Goal: Find contact information: Obtain details needed to contact an individual or organization

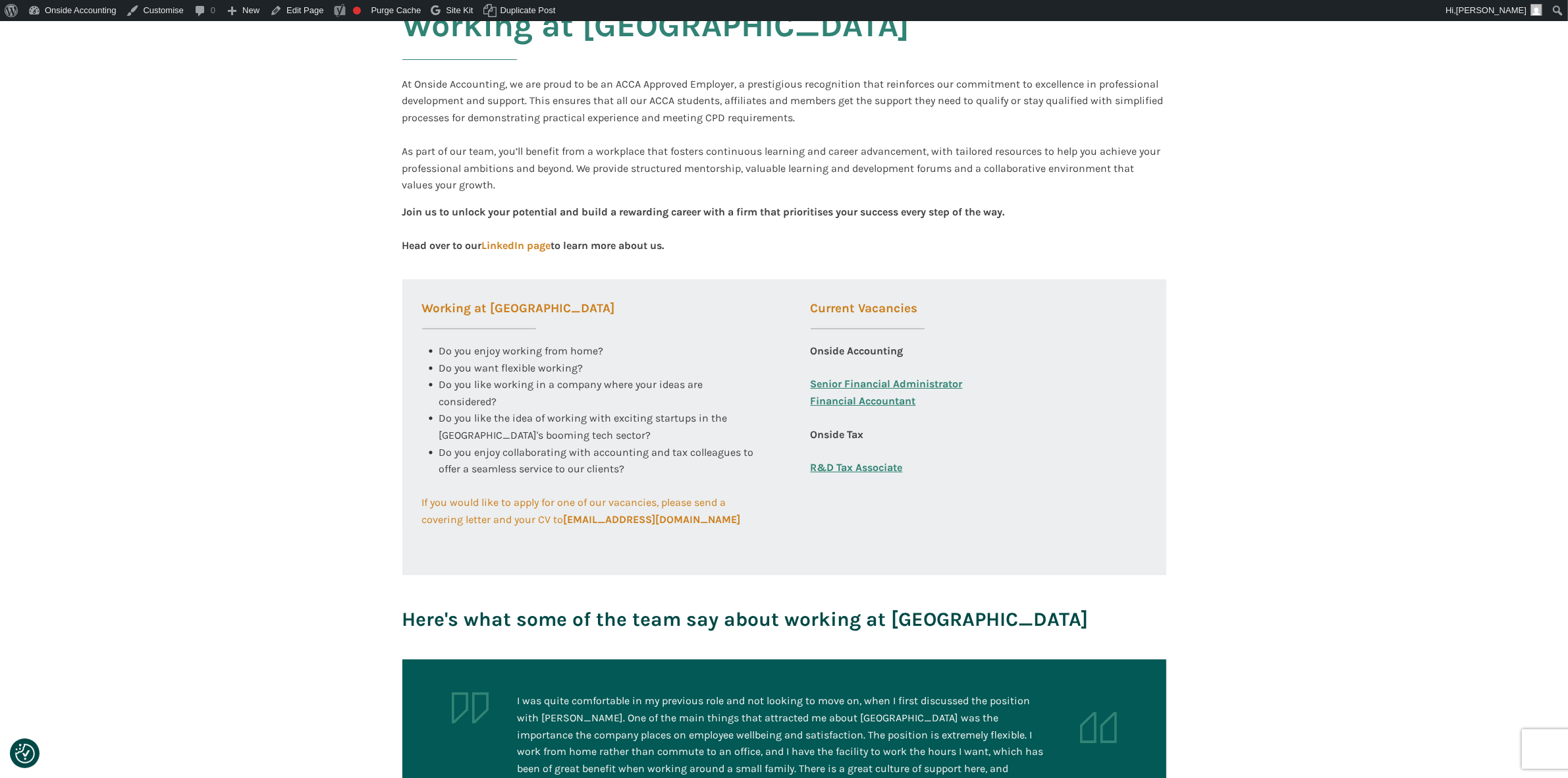
scroll to position [346, 0]
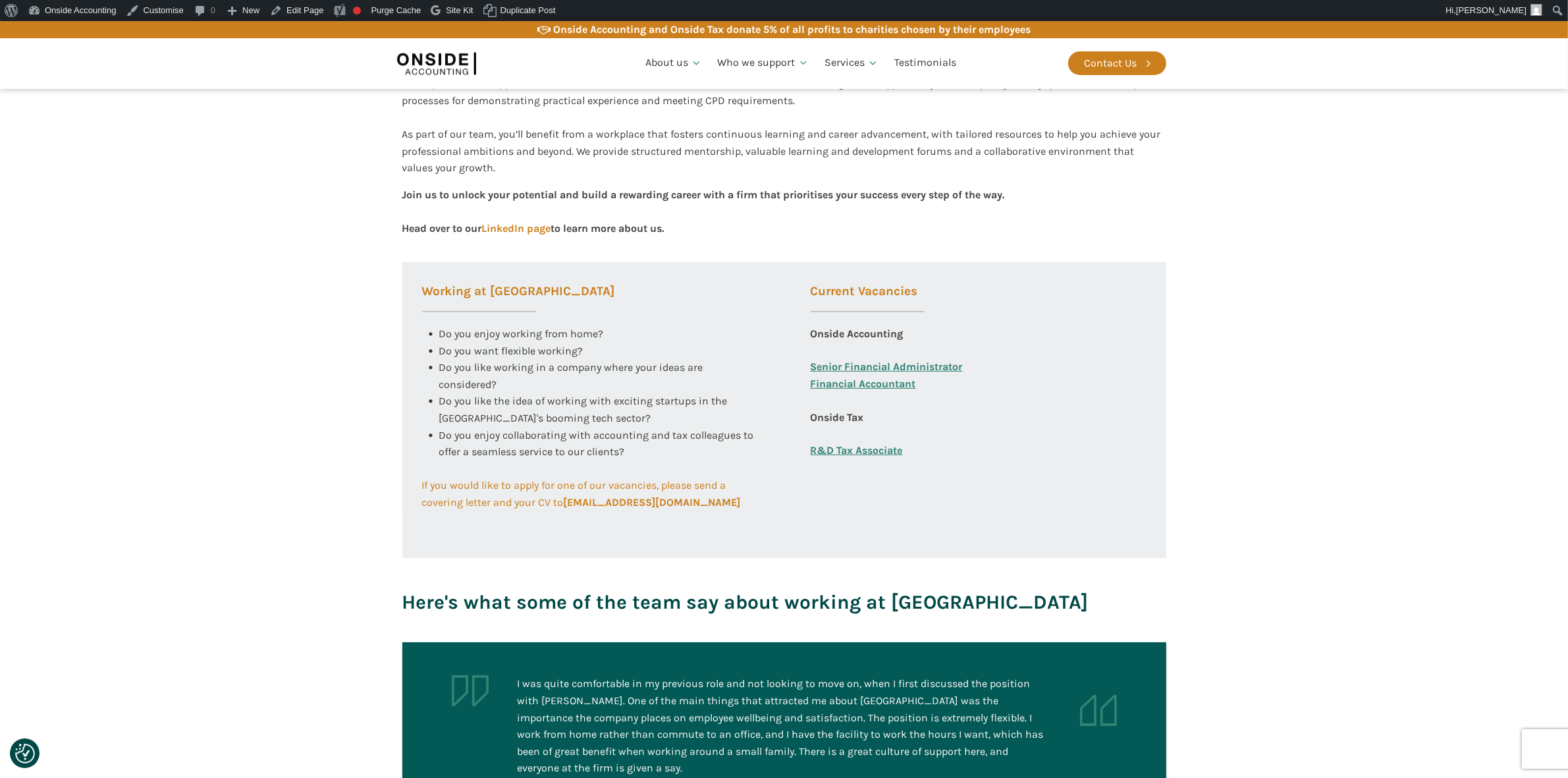
drag, startPoint x: 417, startPoint y: 487, endPoint x: 767, endPoint y: 515, distance: 351.1
click at [767, 515] on div "Working at Onside Do you enjoy working from home? Do you want flexible working?…" at bounding box center [784, 410] width 764 height 297
copy span "If you would like to apply for one of our vacancies, please send a covering let…"
click at [307, 479] on section "Working at Onside At Onside Accounting, we are proud to be an ACCA Approved Emp…" at bounding box center [784, 291] width 1568 height 702
click at [638, 499] on b "careers@onsideaccounting.com" at bounding box center [652, 502] width 177 height 12
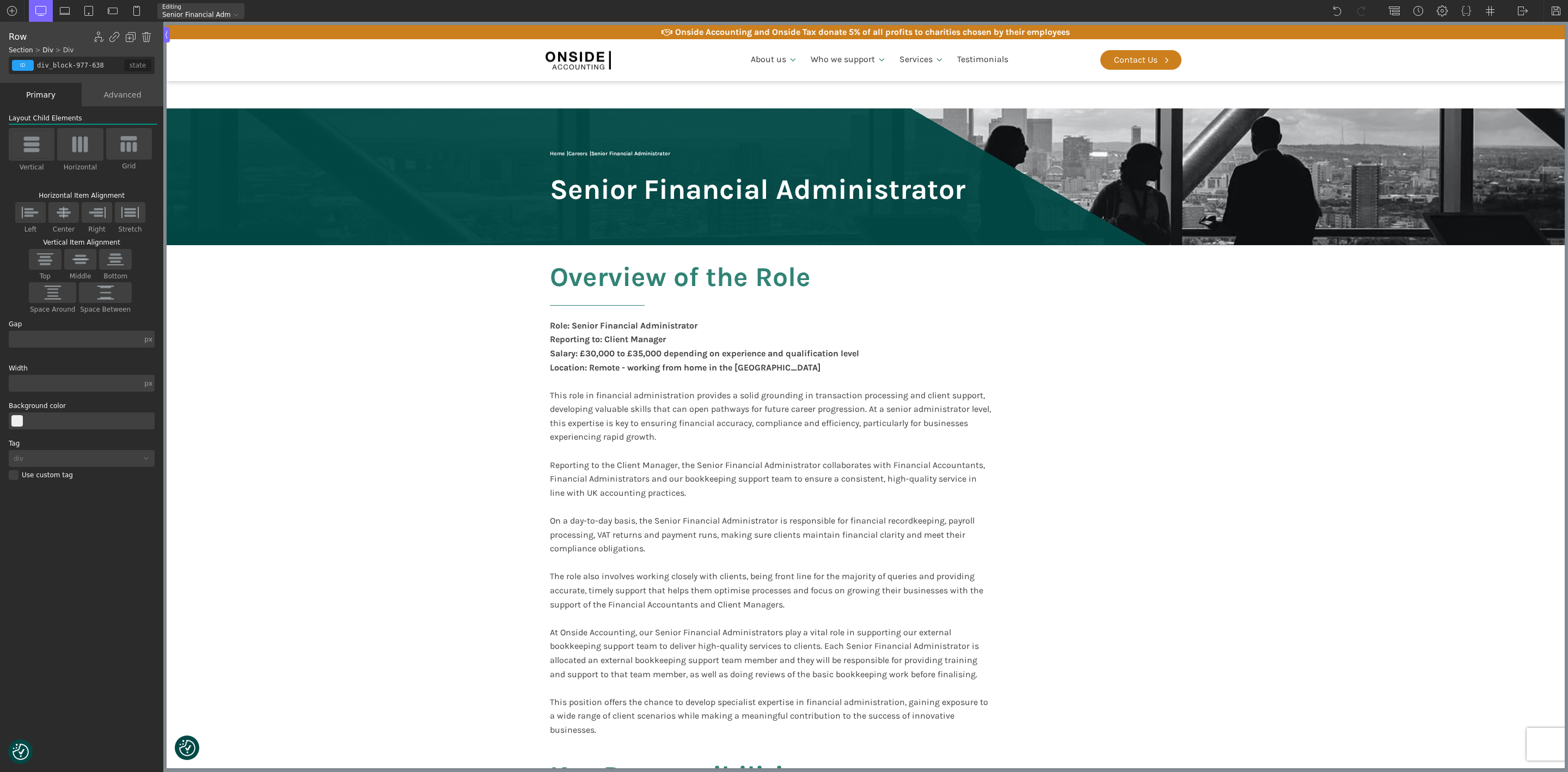
scroll to position [1838, 0]
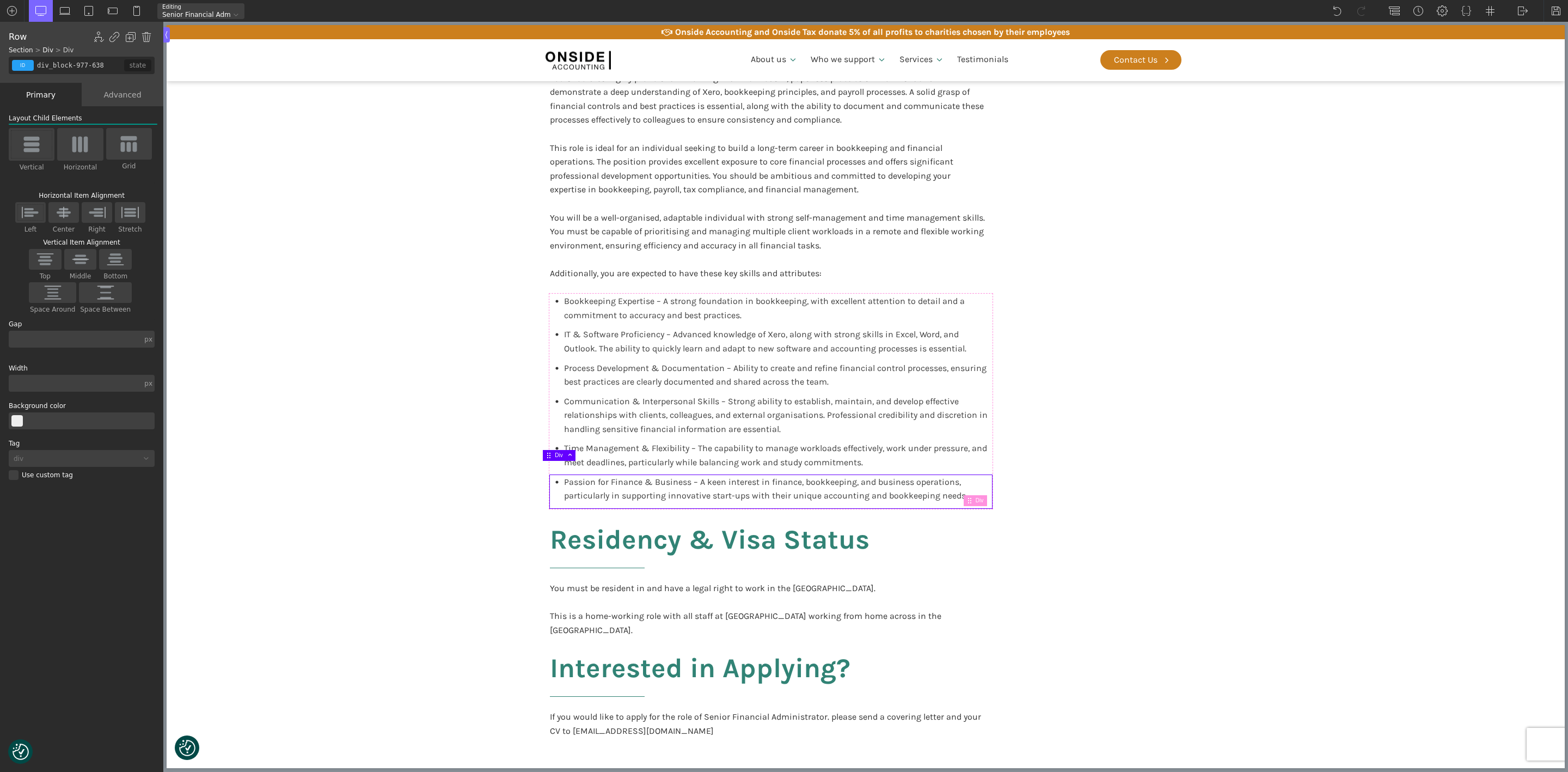
click at [121, 90] on div "Advanced" at bounding box center [122, 94] width 82 height 23
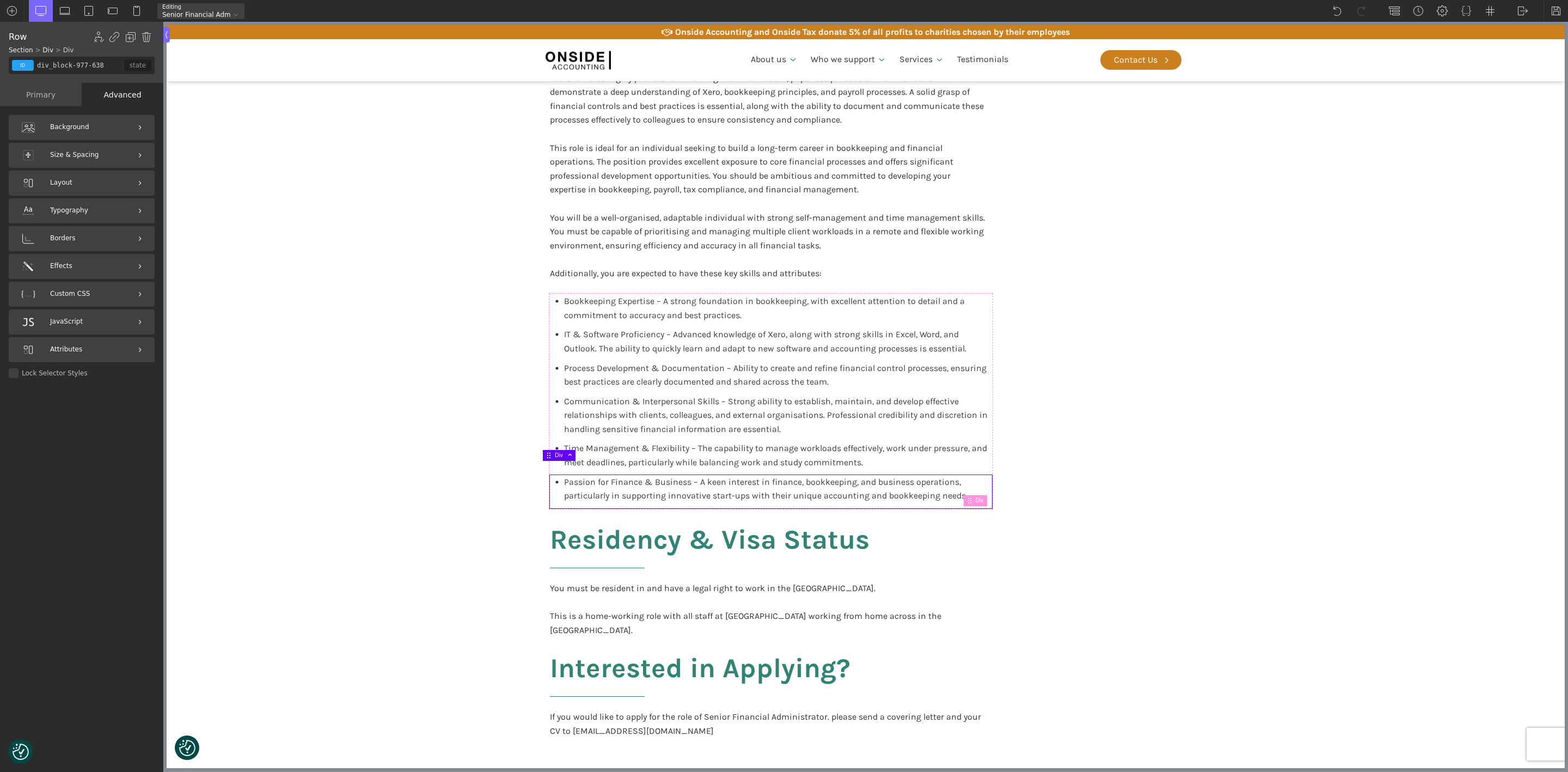
click at [63, 127] on span "Background" at bounding box center [70, 127] width 39 height 10
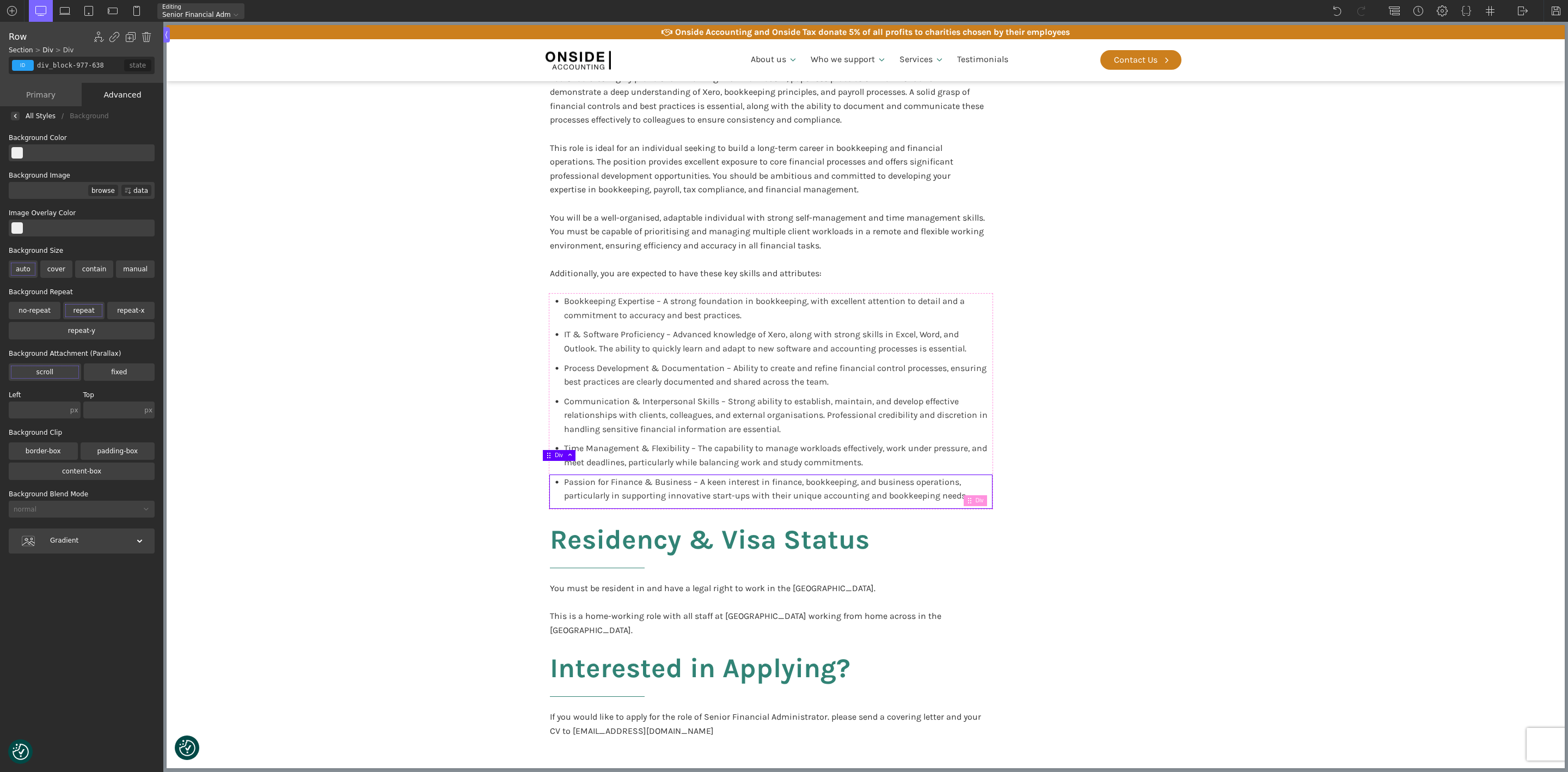
click at [123, 94] on div "Advanced" at bounding box center [122, 94] width 82 height 23
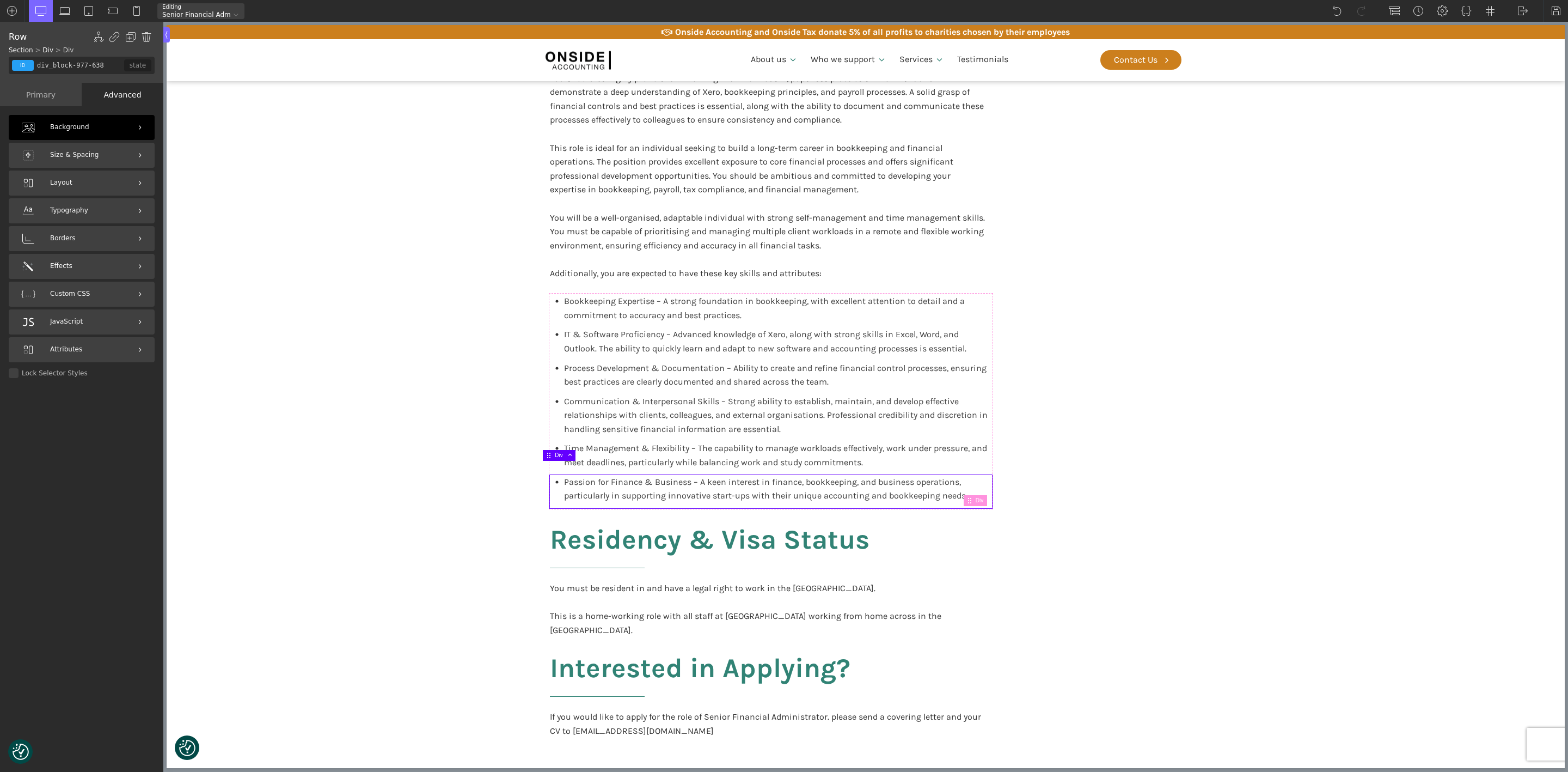
click at [80, 149] on div "Size & Spacing" at bounding box center [82, 155] width 146 height 25
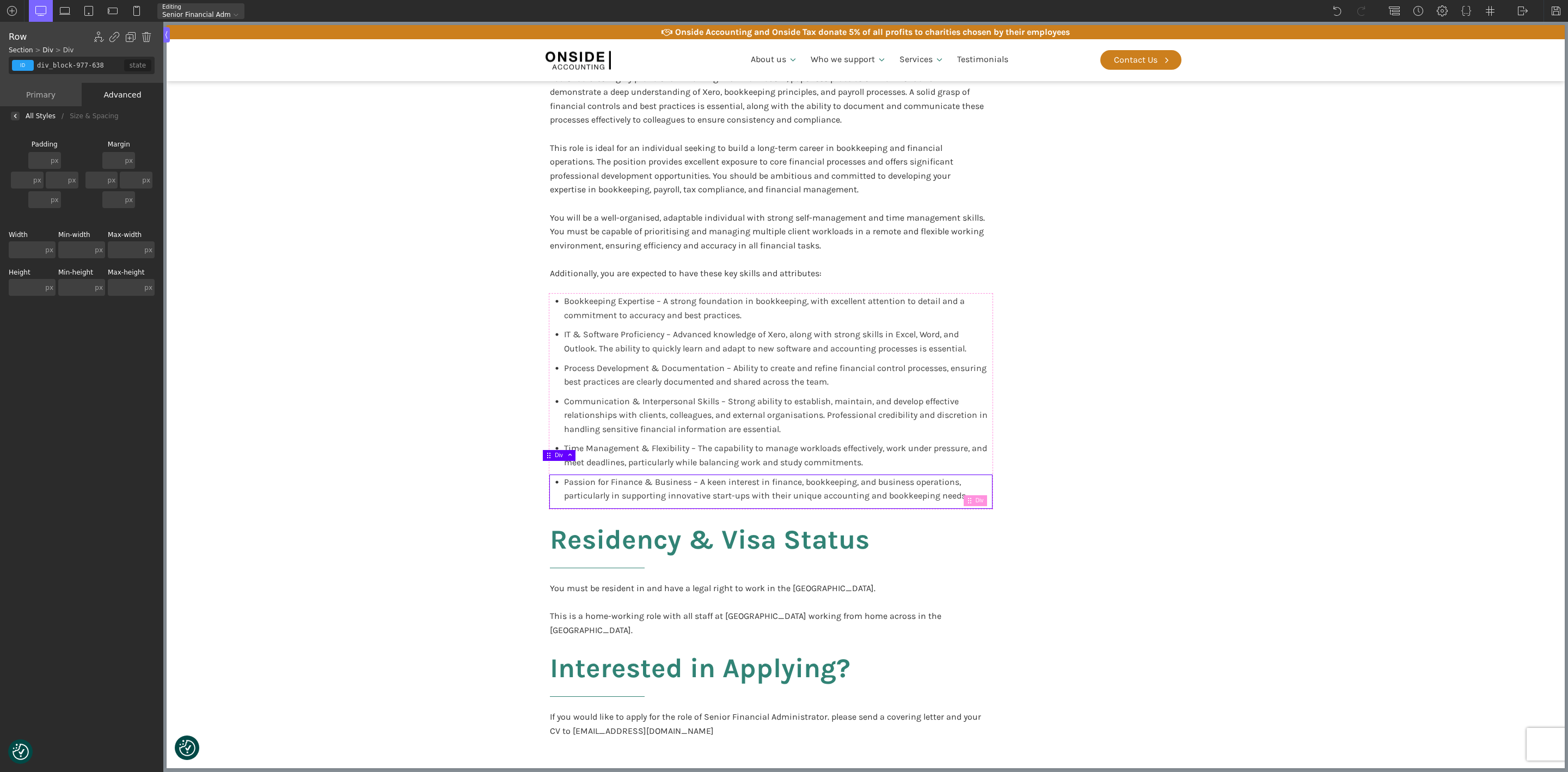
click at [23, 249] on input "text" at bounding box center [26, 249] width 35 height 17
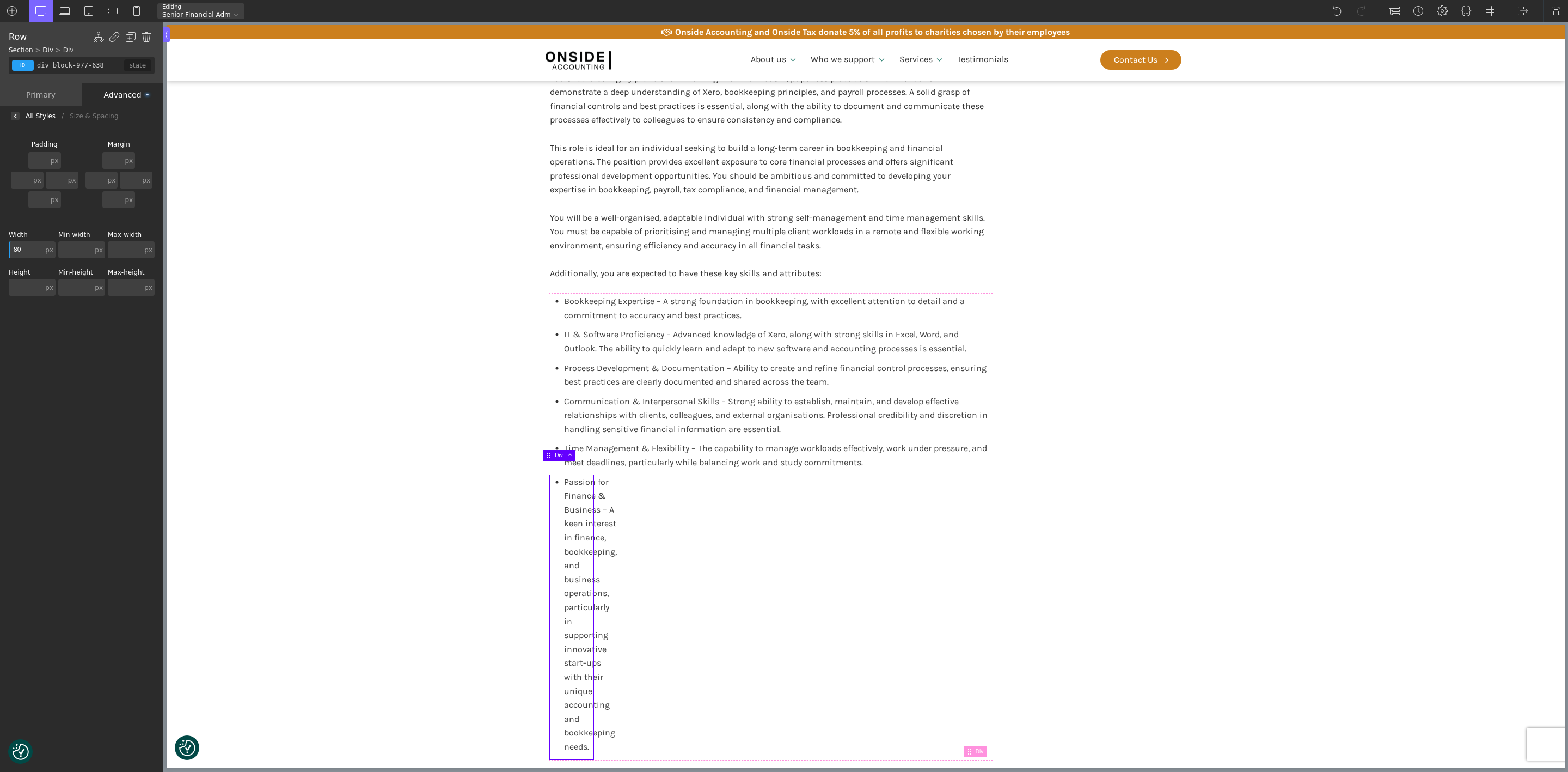
type input "800"
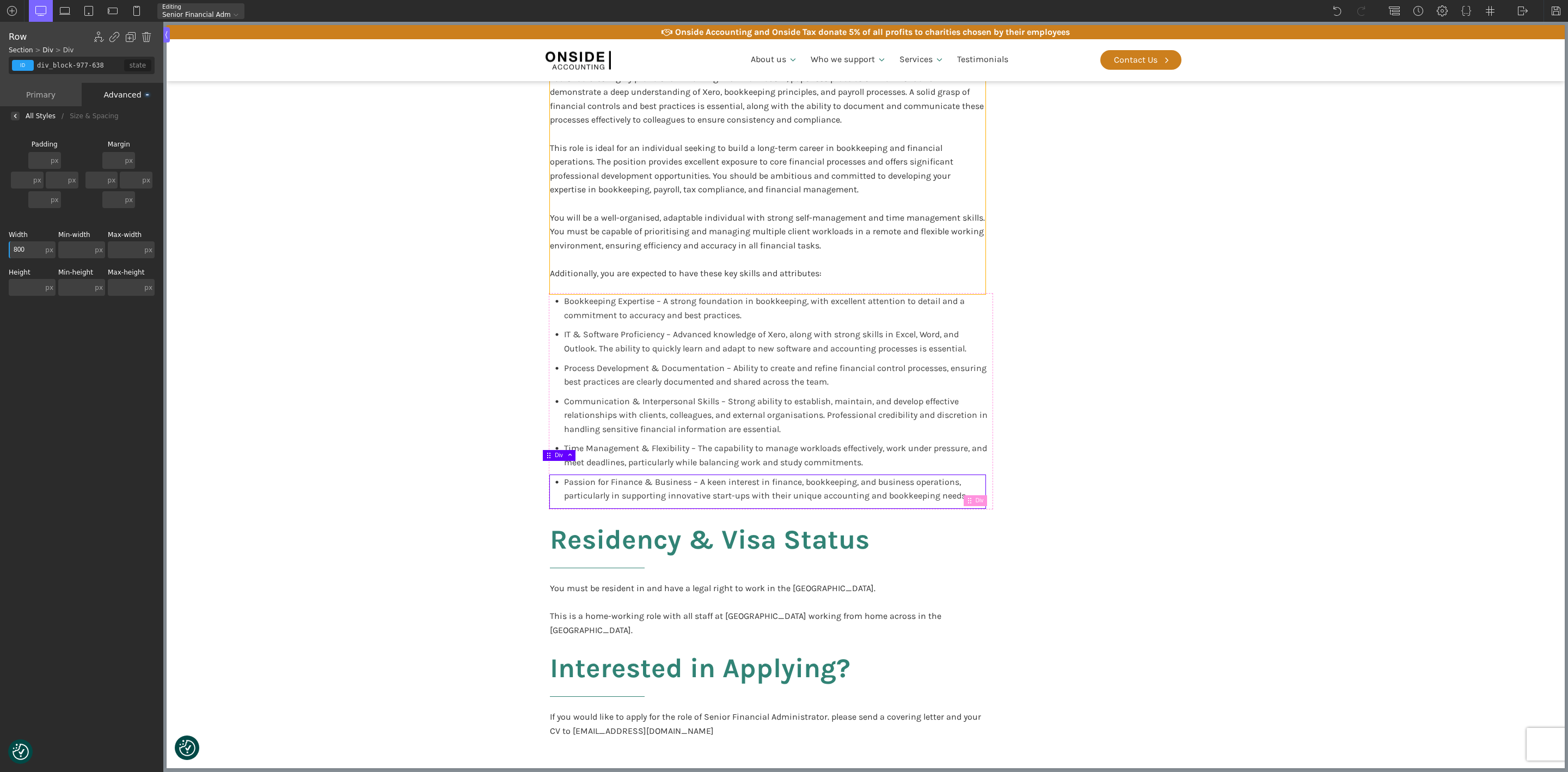
click at [949, 249] on div "You will have 2+ years of experience working in a UK accounting practice in an …" at bounding box center [767, 162] width 435 height 265
type input "text_block-994-638"
type input "blocktext_block-596-175"
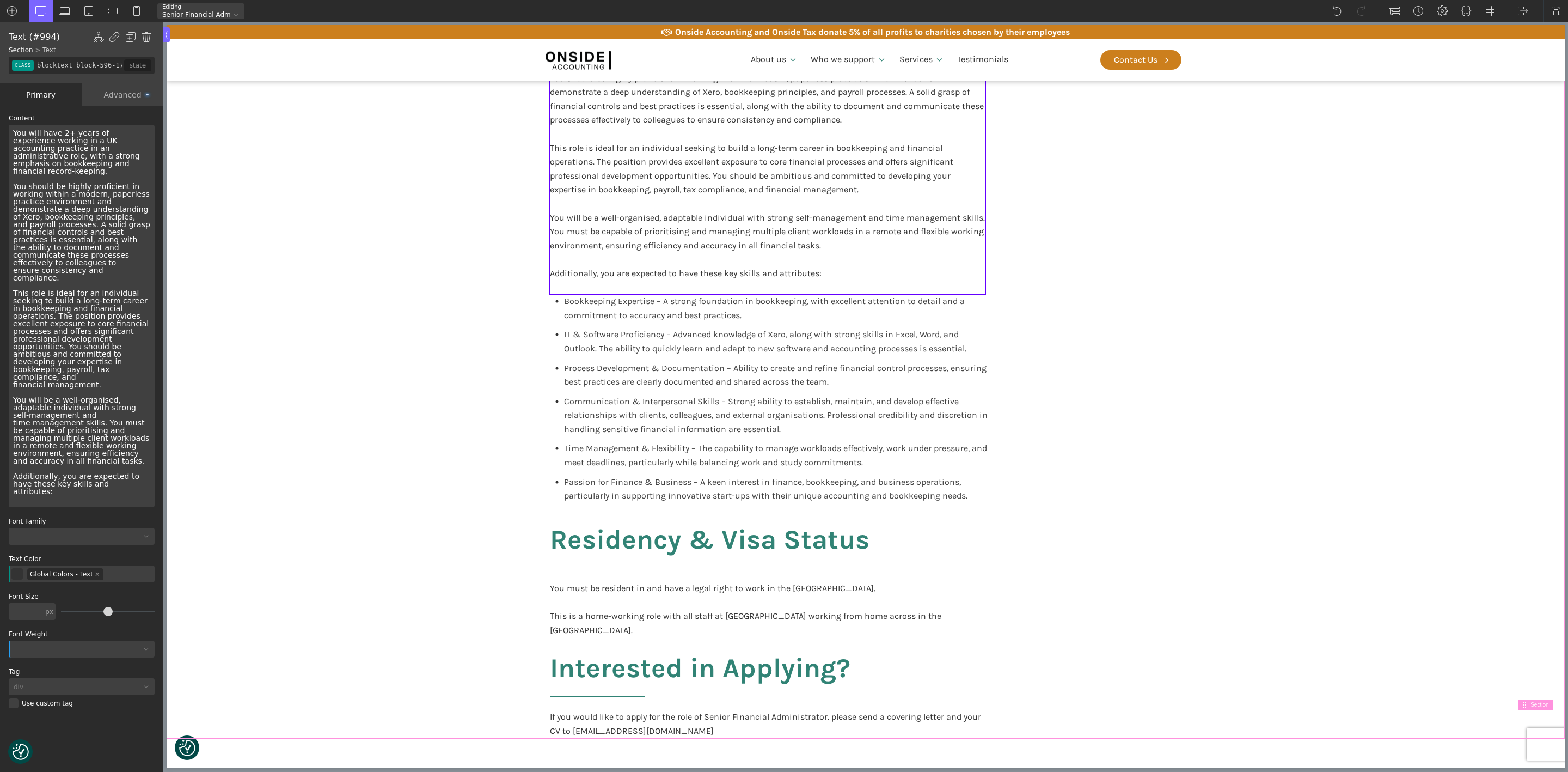
click at [1079, 338] on div "Participate in training and support delivered by other Onside employees or exte…" at bounding box center [865, 74] width 653 height 1329
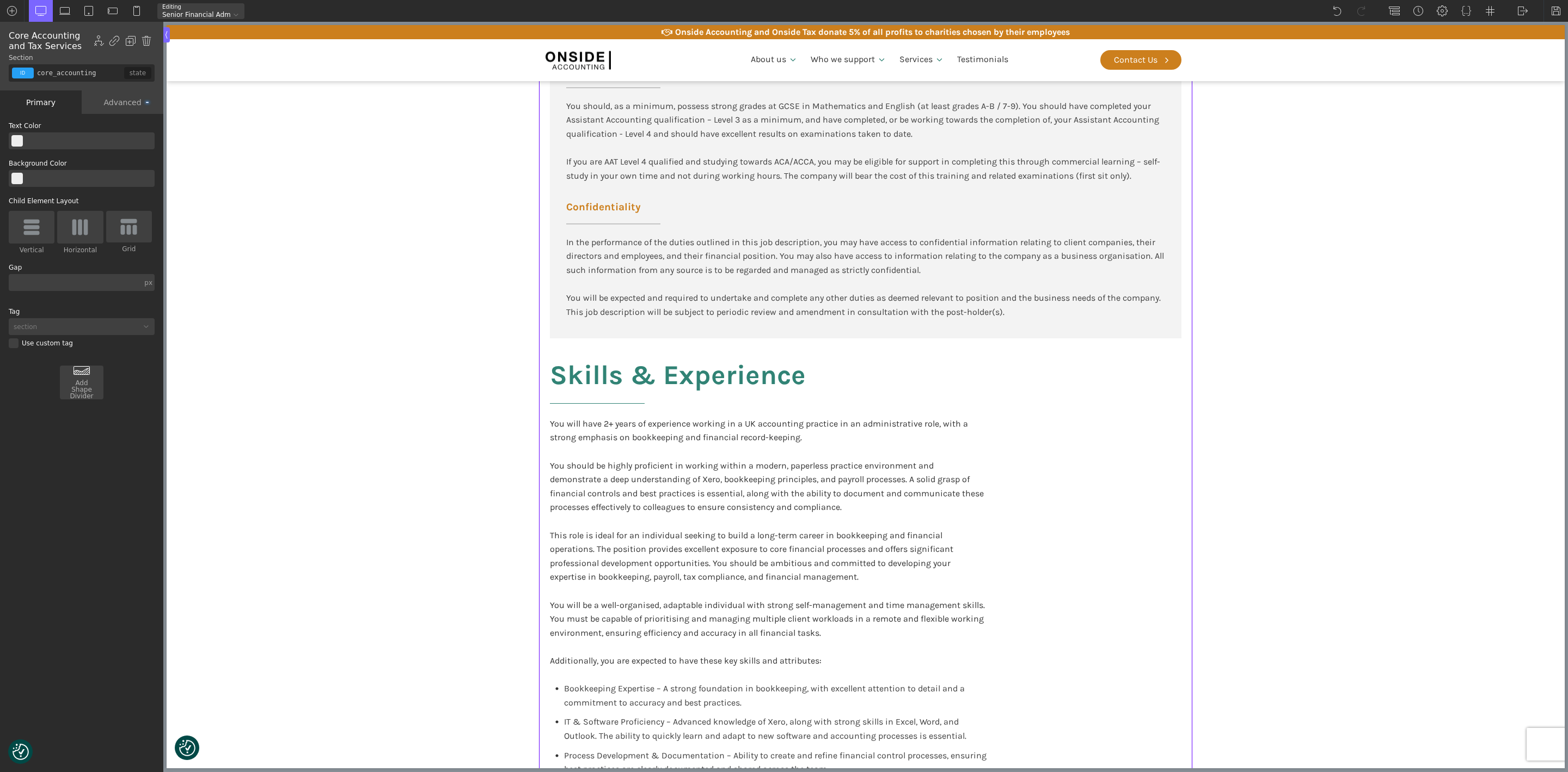
scroll to position [1430, 0]
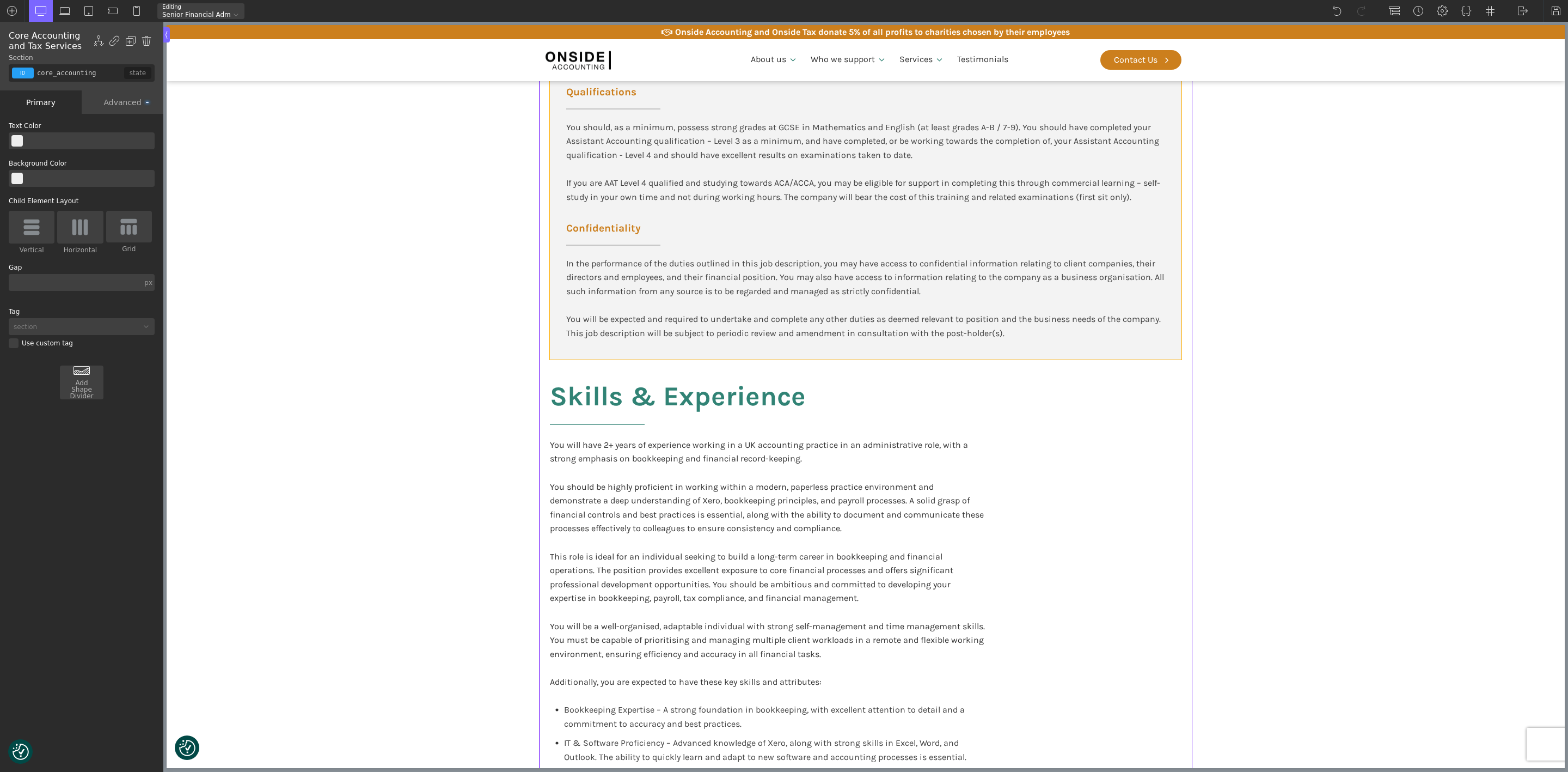
click at [1165, 206] on div "Qualifications You should, as a minimum, possess strong grades at GCSE in Mathe…" at bounding box center [865, 213] width 632 height 291
type input "div_block-147-137"
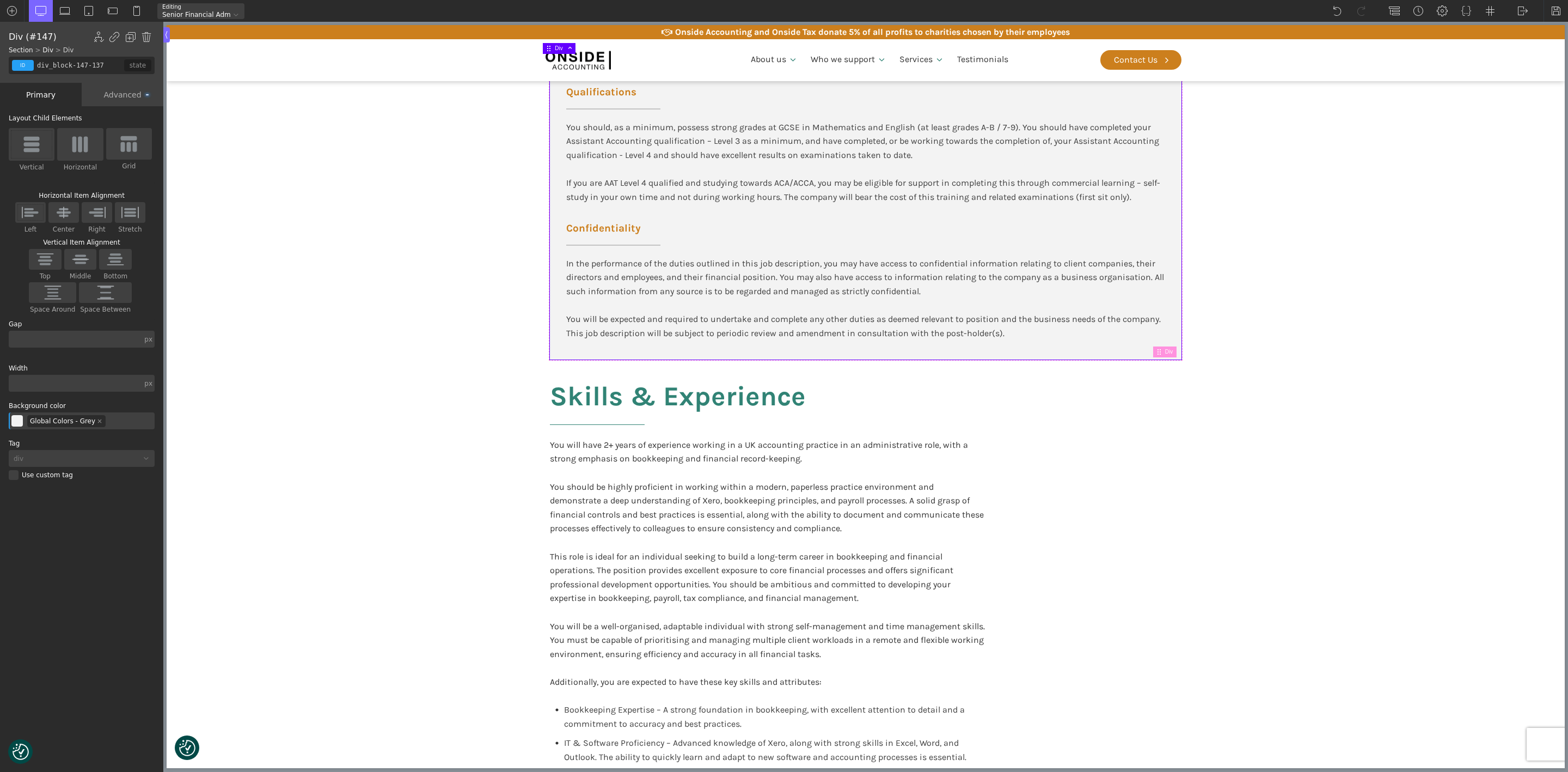
click at [29, 380] on input "text" at bounding box center [75, 383] width 134 height 17
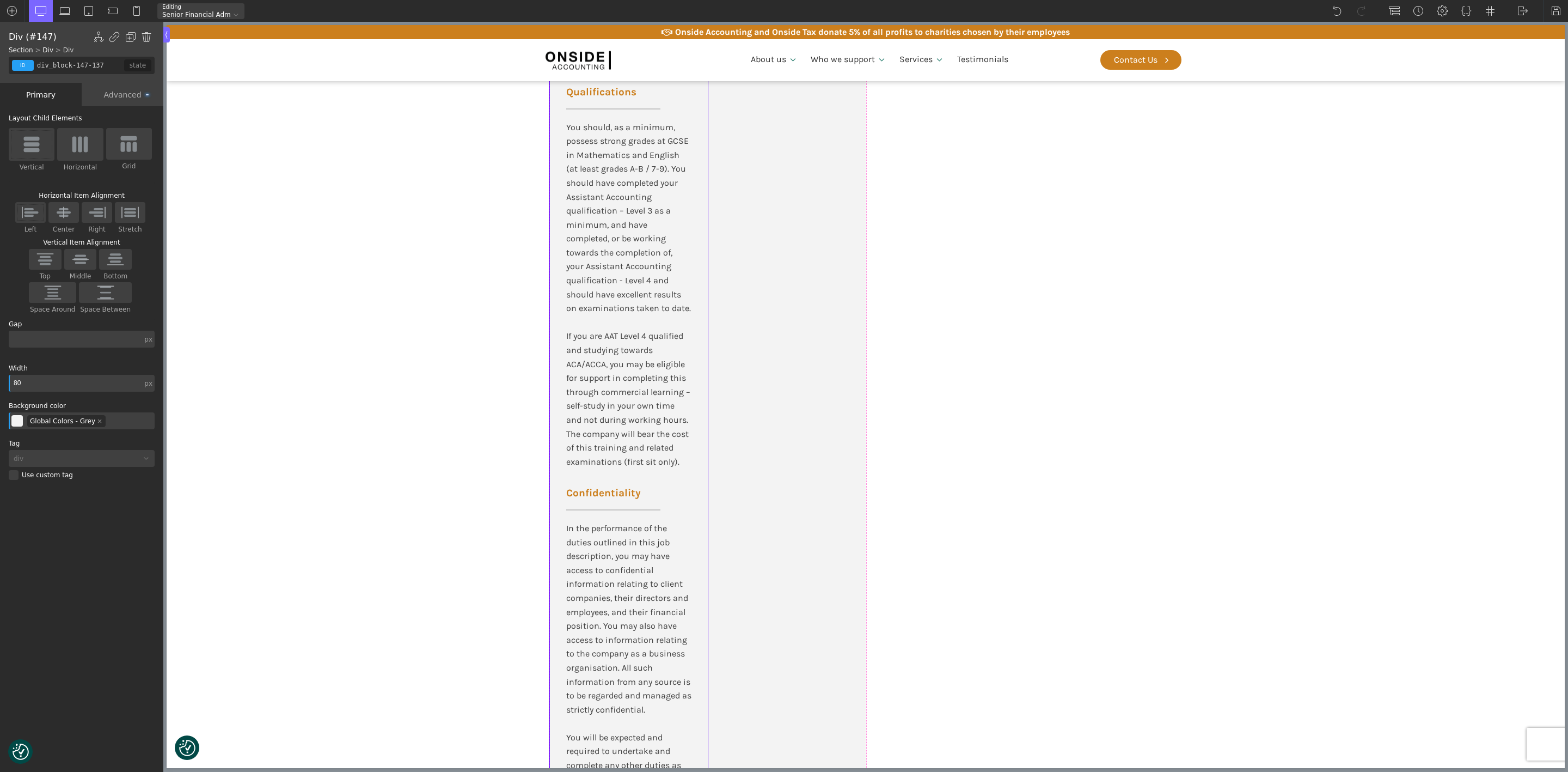
type input "800"
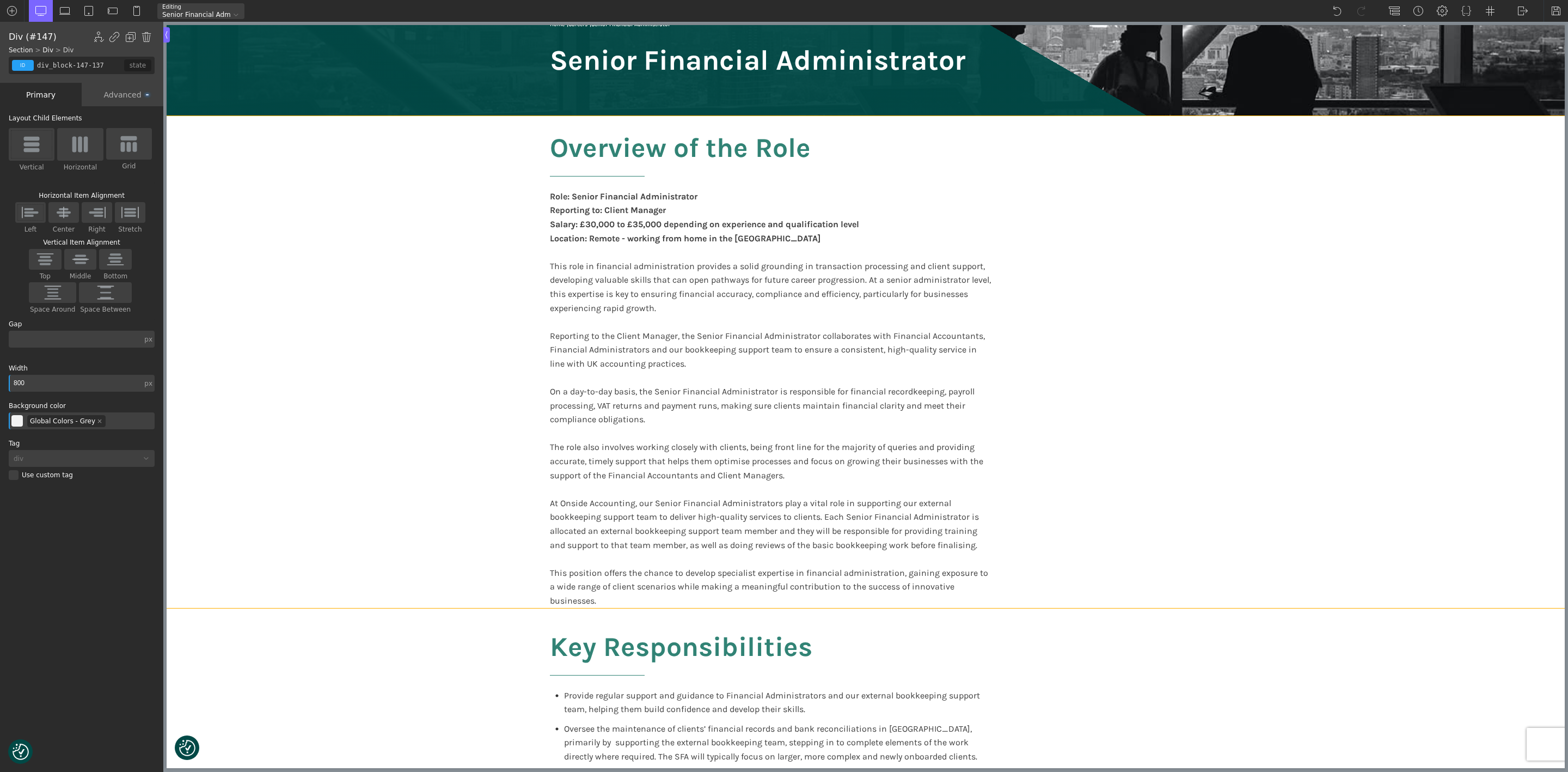
scroll to position [0, 0]
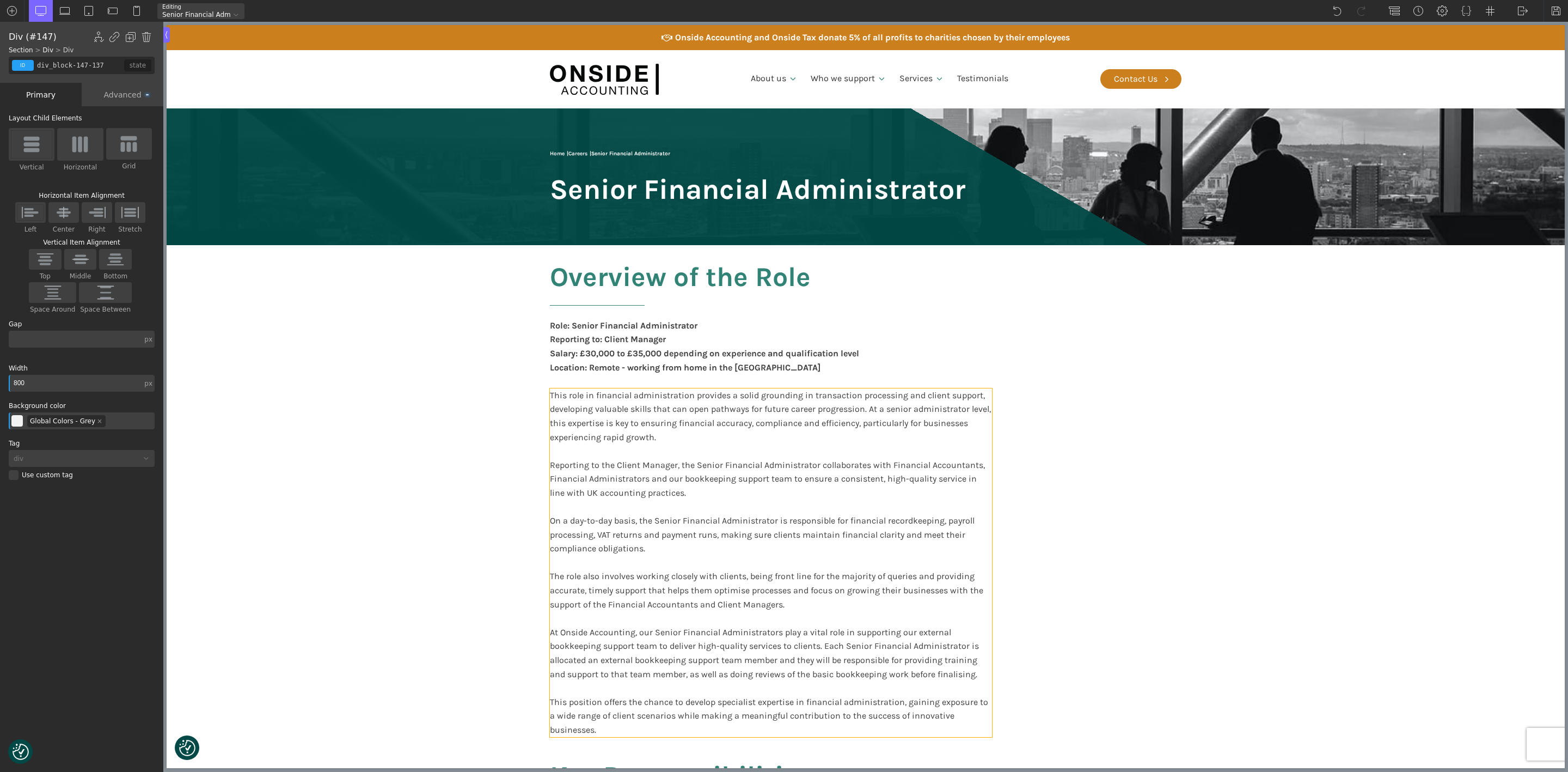
click at [971, 425] on div "This role in financial administration provides a solid grounding in transaction…" at bounding box center [771, 562] width 442 height 348
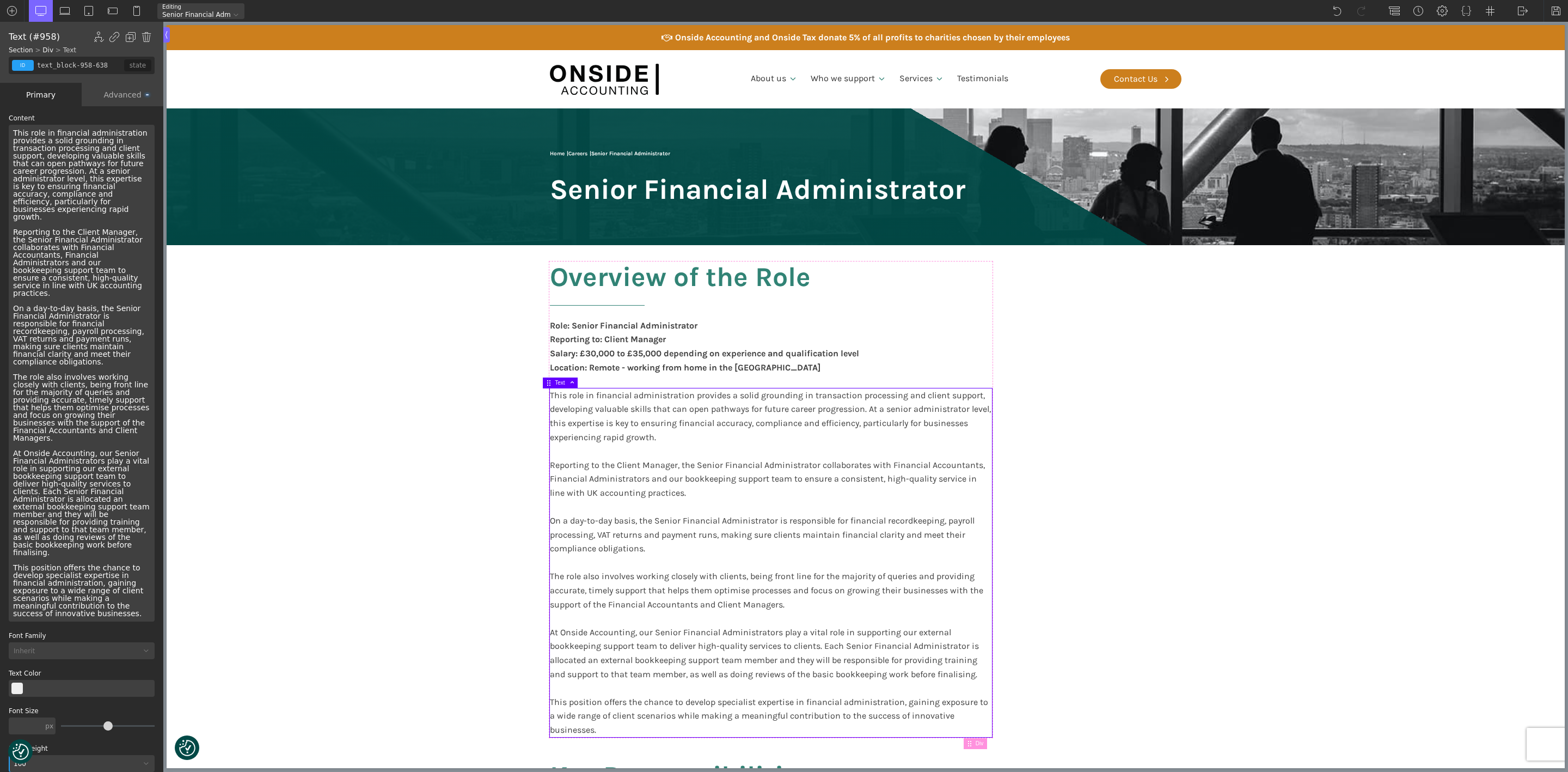
click at [113, 92] on div "Advanced" at bounding box center [122, 94] width 82 height 23
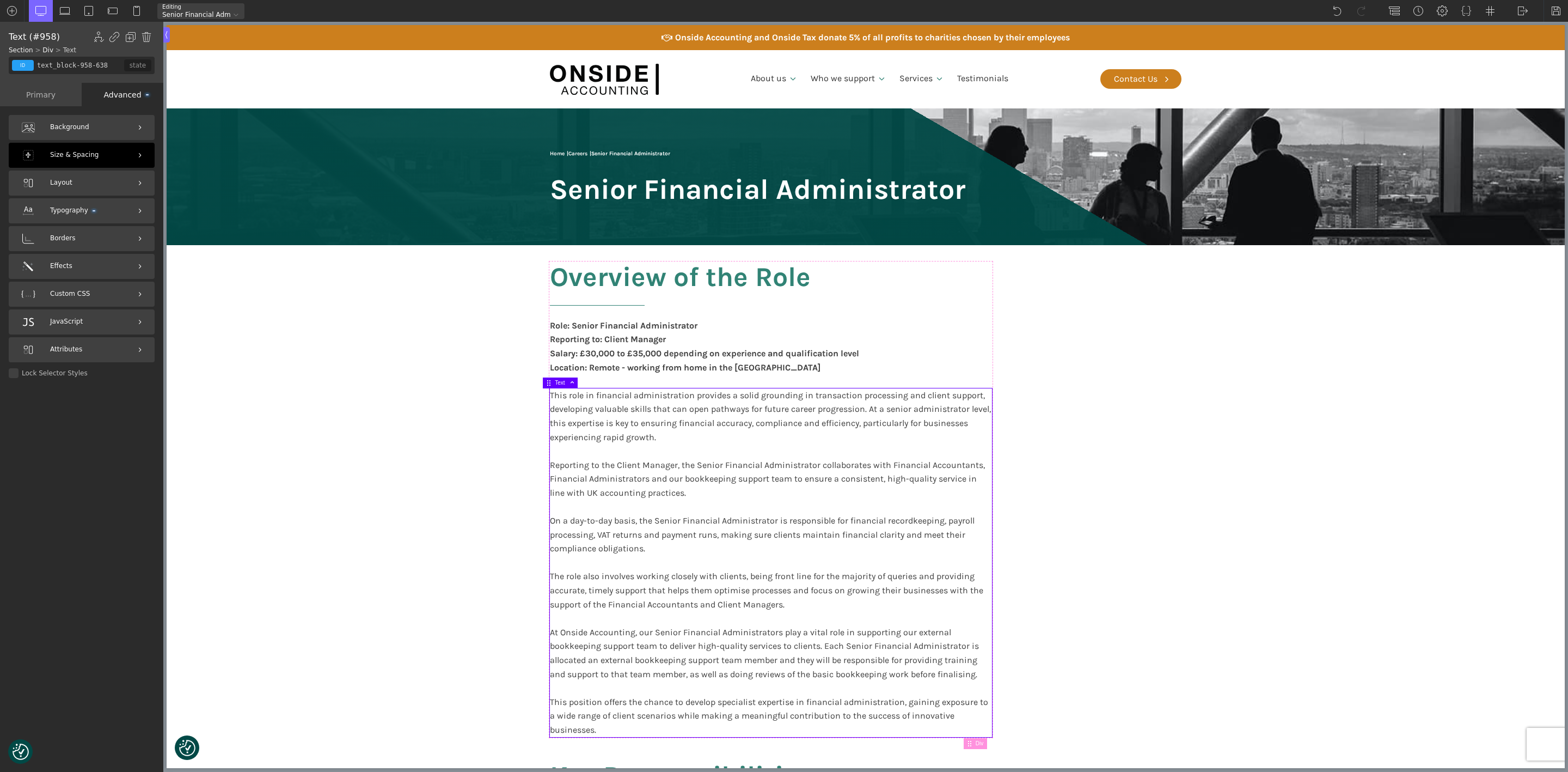
click at [64, 154] on span "Size & Spacing" at bounding box center [74, 155] width 48 height 10
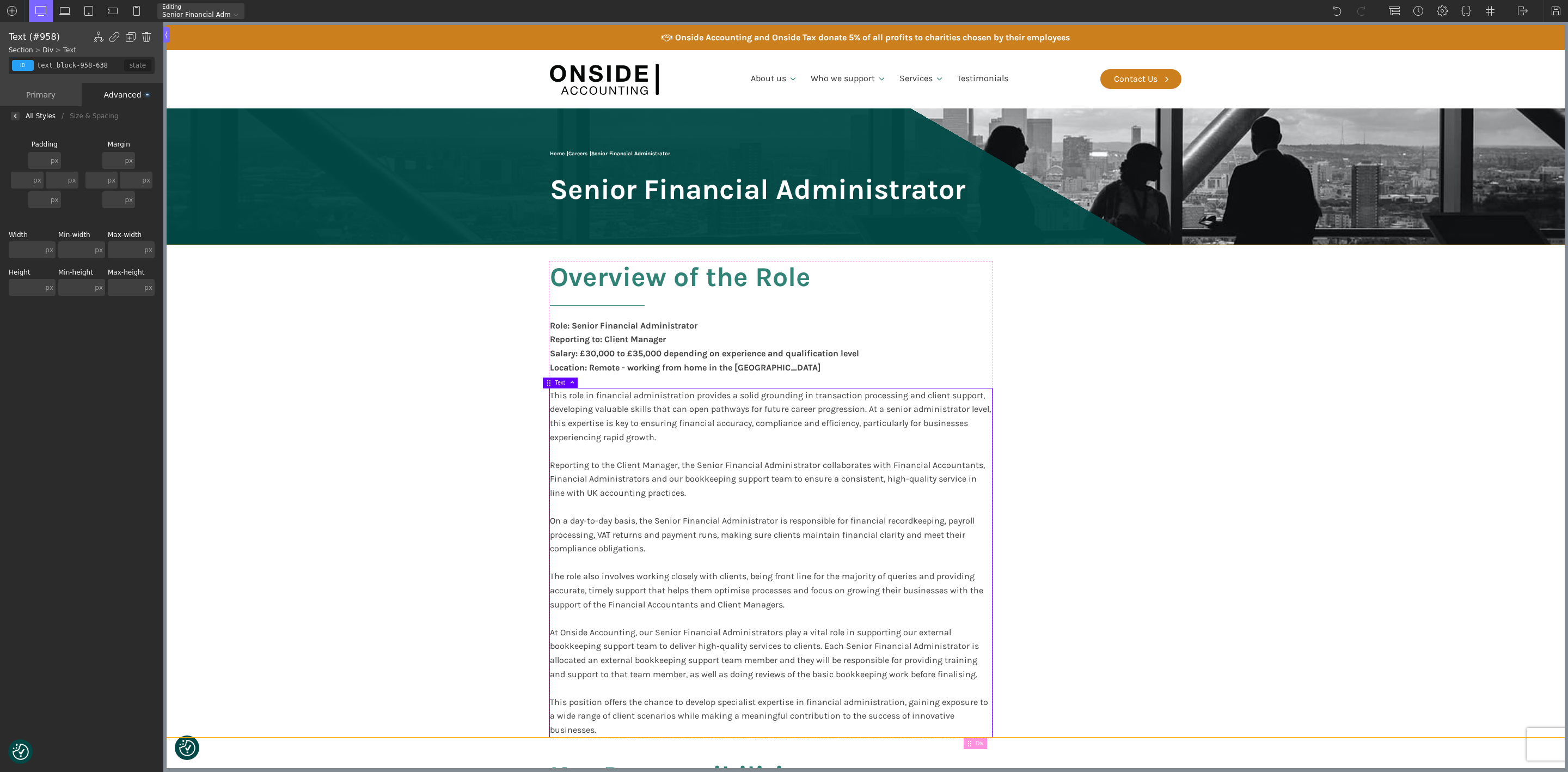
click at [234, 383] on section "Overview of the Role Role: Senior Financial Administrator Reporting to: Client …" at bounding box center [866, 491] width 1399 height 492
type input "section-908-183"
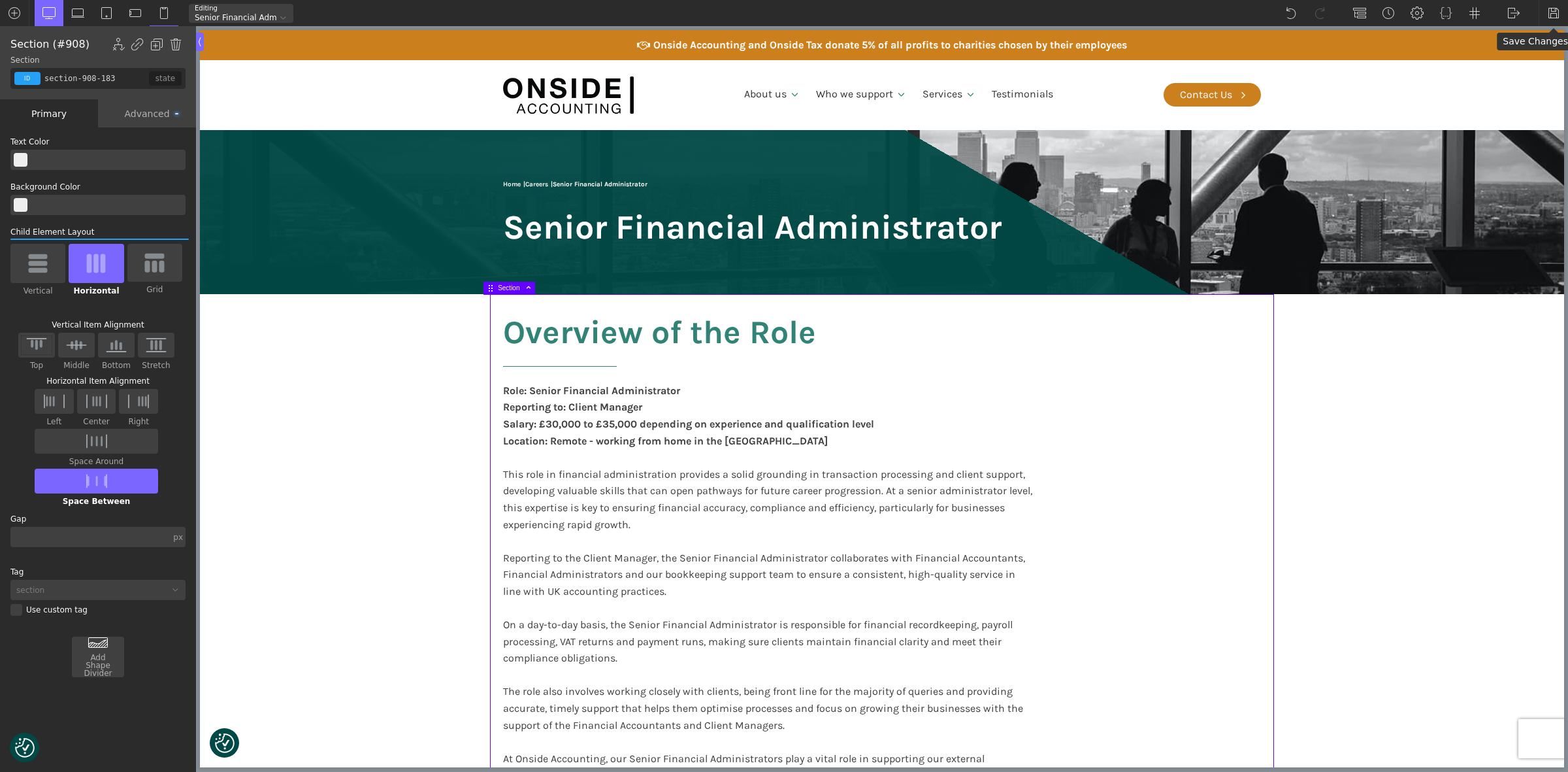
click at [1552, 11] on img at bounding box center [1553, 13] width 13 height 13
click at [1521, 8] on div "WP Admin [GEOGRAPHIC_DATA] [GEOGRAPHIC_DATA]" at bounding box center [1514, 13] width 29 height 26
click at [1513, 53] on link "Frontend" at bounding box center [1527, 55] width 56 height 21
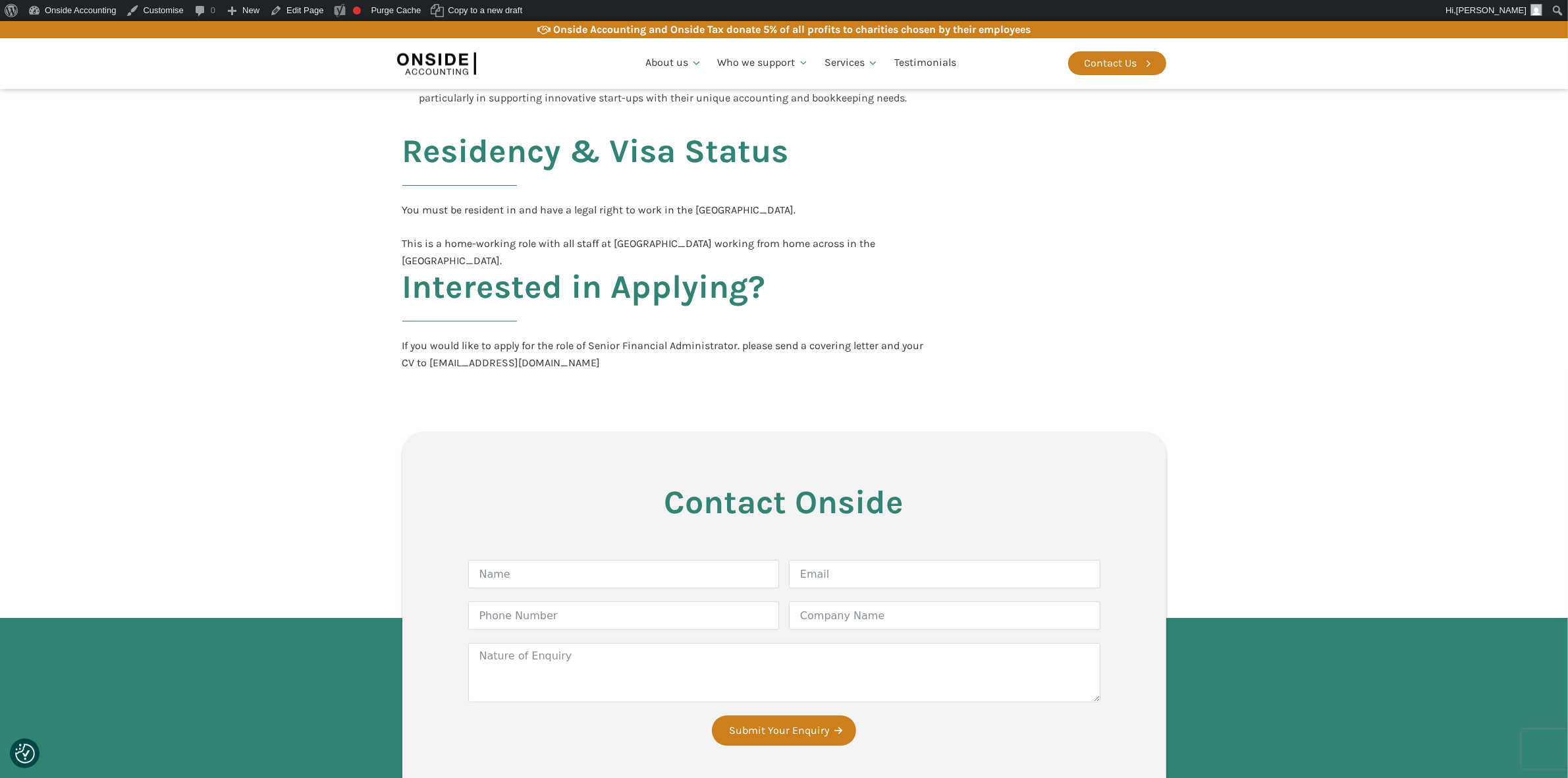
scroll to position [2717, 0]
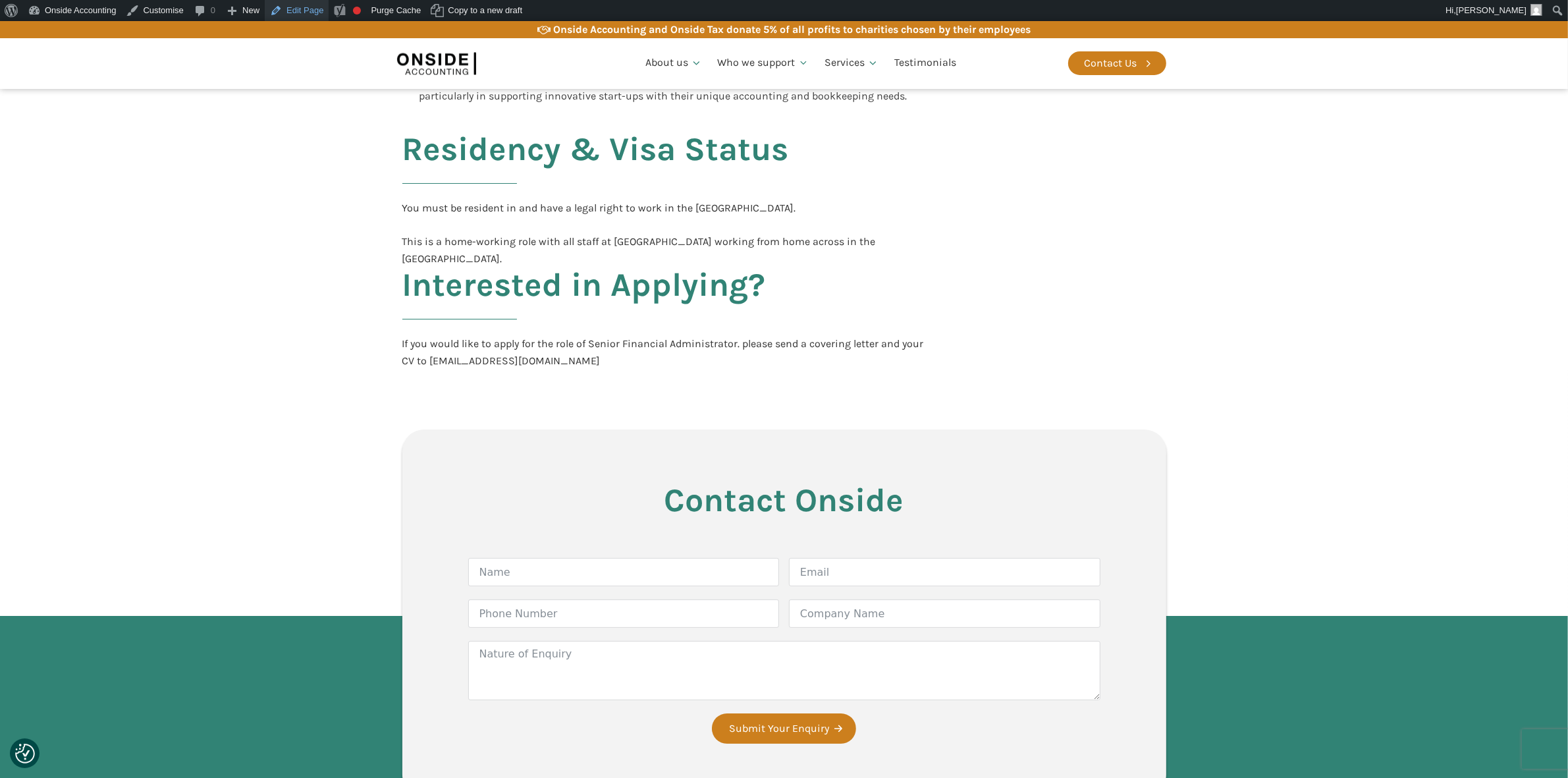
click at [298, 10] on link "Edit Page" at bounding box center [297, 11] width 64 height 21
